Goal: Task Accomplishment & Management: Use online tool/utility

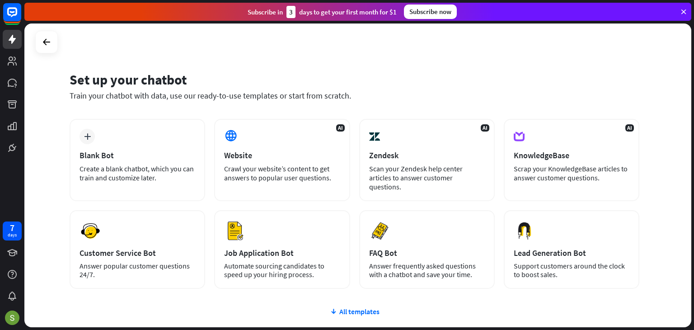
click at [117, 127] on div "plus Blank Bot Create a blank chatbot, which you can train and customize later." at bounding box center [137, 160] width 135 height 82
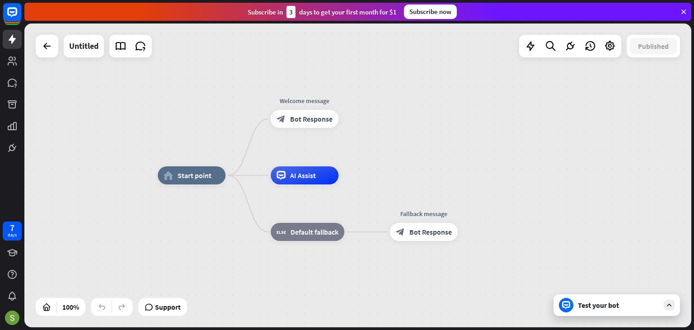
click at [682, 9] on icon at bounding box center [683, 12] width 8 height 8
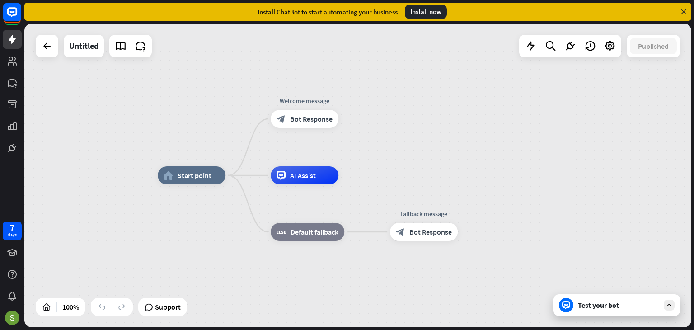
click at [682, 9] on icon at bounding box center [683, 12] width 8 height 8
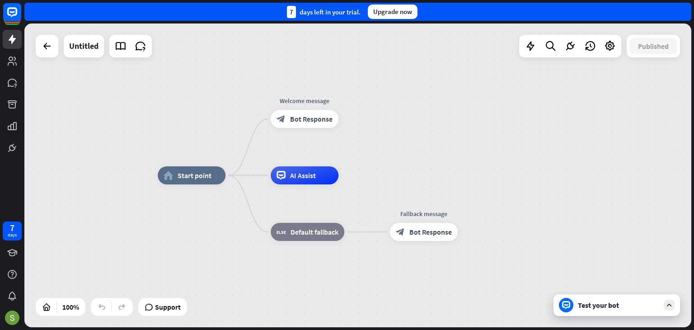
click at [682, 9] on div "7 days left in your trial. Upgrade now" at bounding box center [357, 12] width 667 height 18
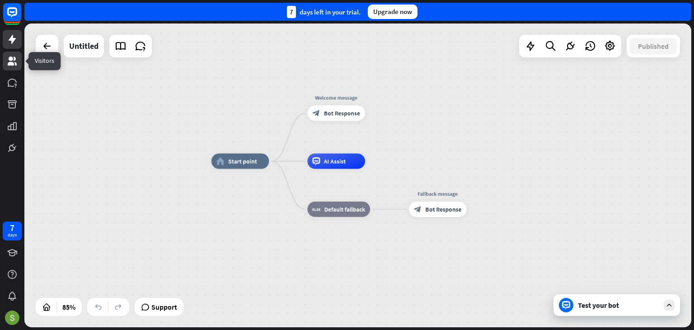
click at [16, 61] on icon at bounding box center [12, 61] width 11 height 11
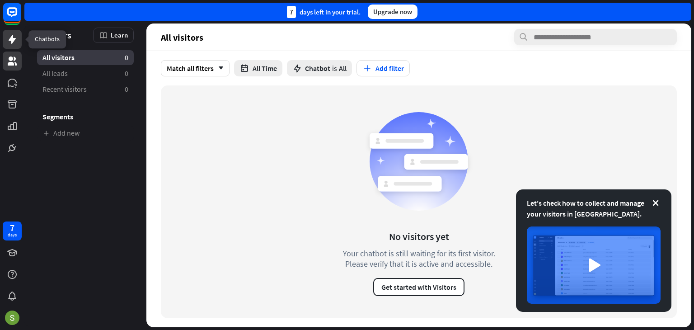
click at [16, 41] on icon at bounding box center [12, 39] width 11 height 11
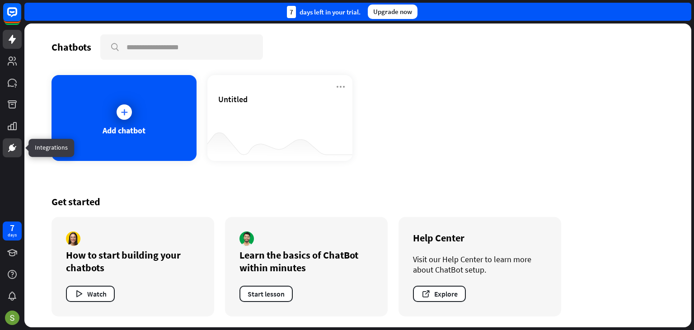
click at [11, 151] on icon at bounding box center [12, 147] width 11 height 11
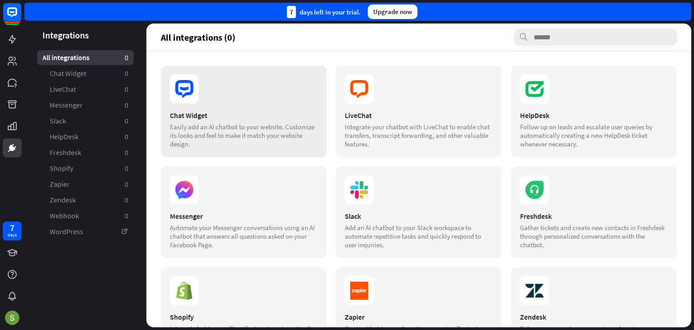
click at [275, 94] on section at bounding box center [244, 89] width 148 height 29
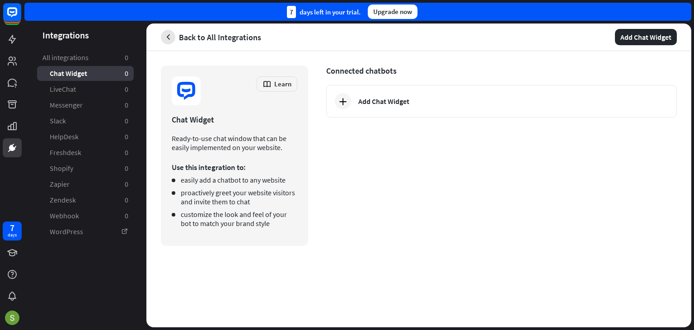
click at [165, 40] on icon "button" at bounding box center [167, 37] width 9 height 9
